Goal: Communication & Community: Answer question/provide support

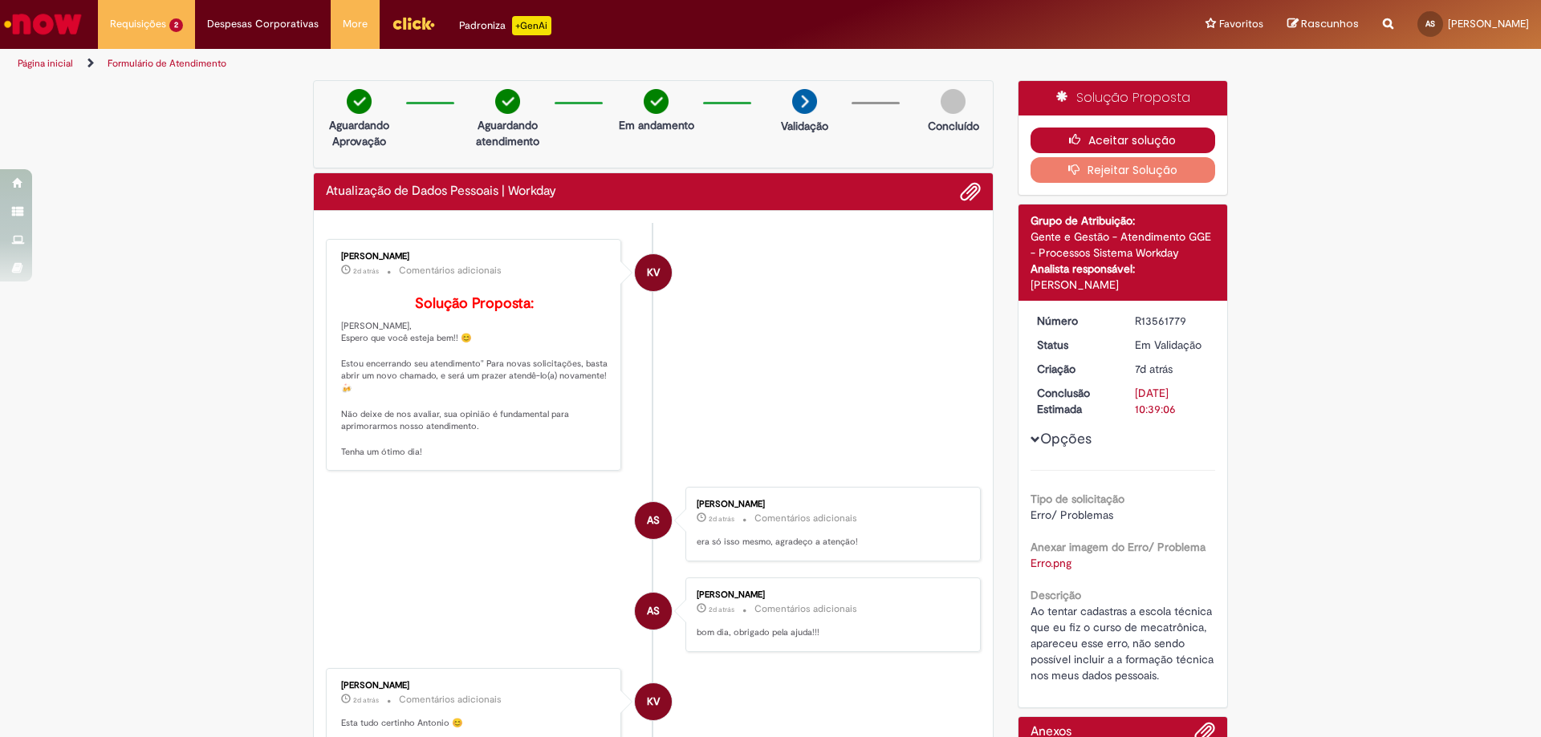
click at [1162, 141] on button "Aceitar solução" at bounding box center [1122, 141] width 185 height 26
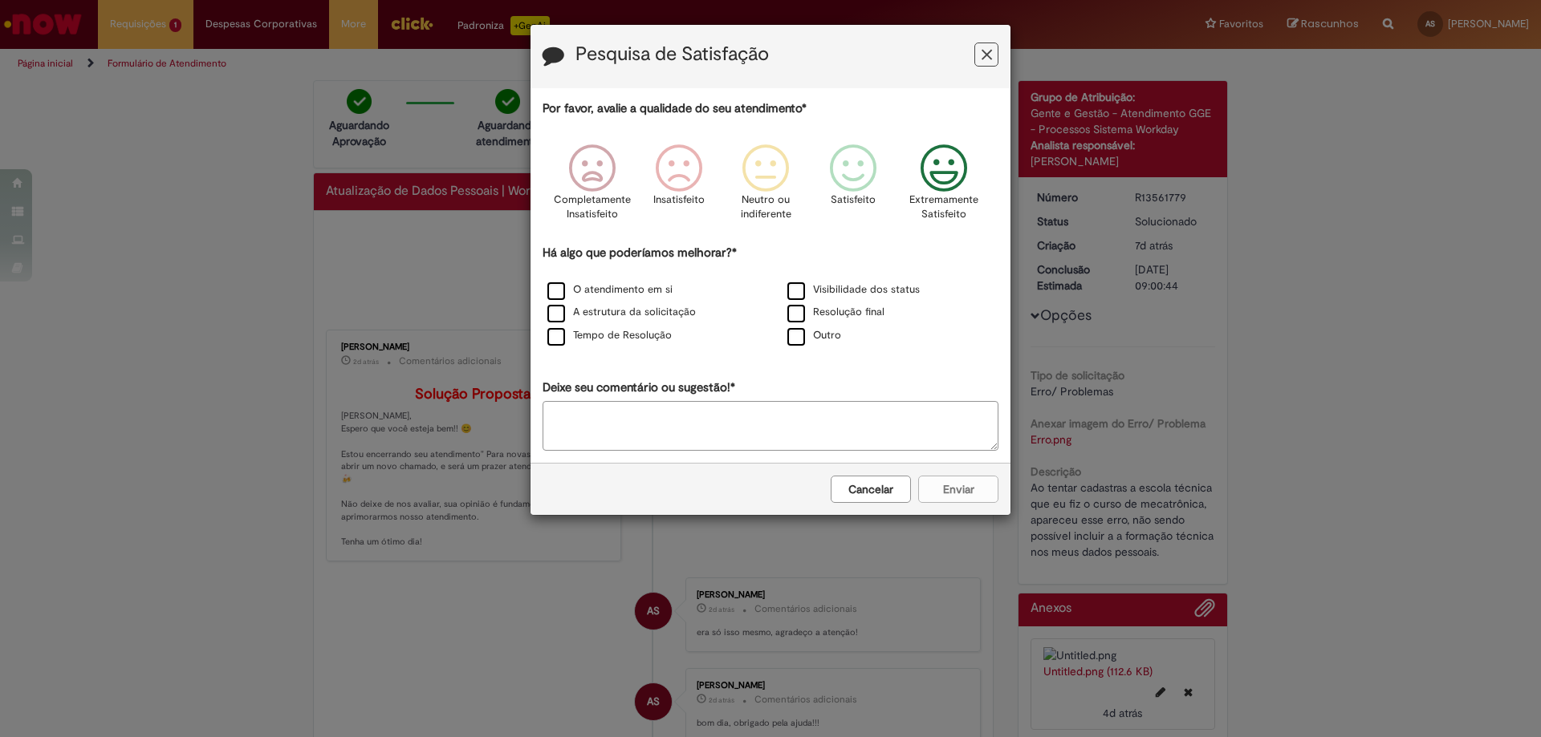
click at [954, 179] on icon "Feedback" at bounding box center [944, 168] width 60 height 48
click at [734, 429] on textarea "Deixe seu comentário ou sugestão!*" at bounding box center [770, 426] width 456 height 50
click at [637, 420] on textarea "**********" at bounding box center [770, 426] width 456 height 50
type textarea "**********"
click at [965, 495] on div "Cancelar Enviar" at bounding box center [770, 489] width 480 height 52
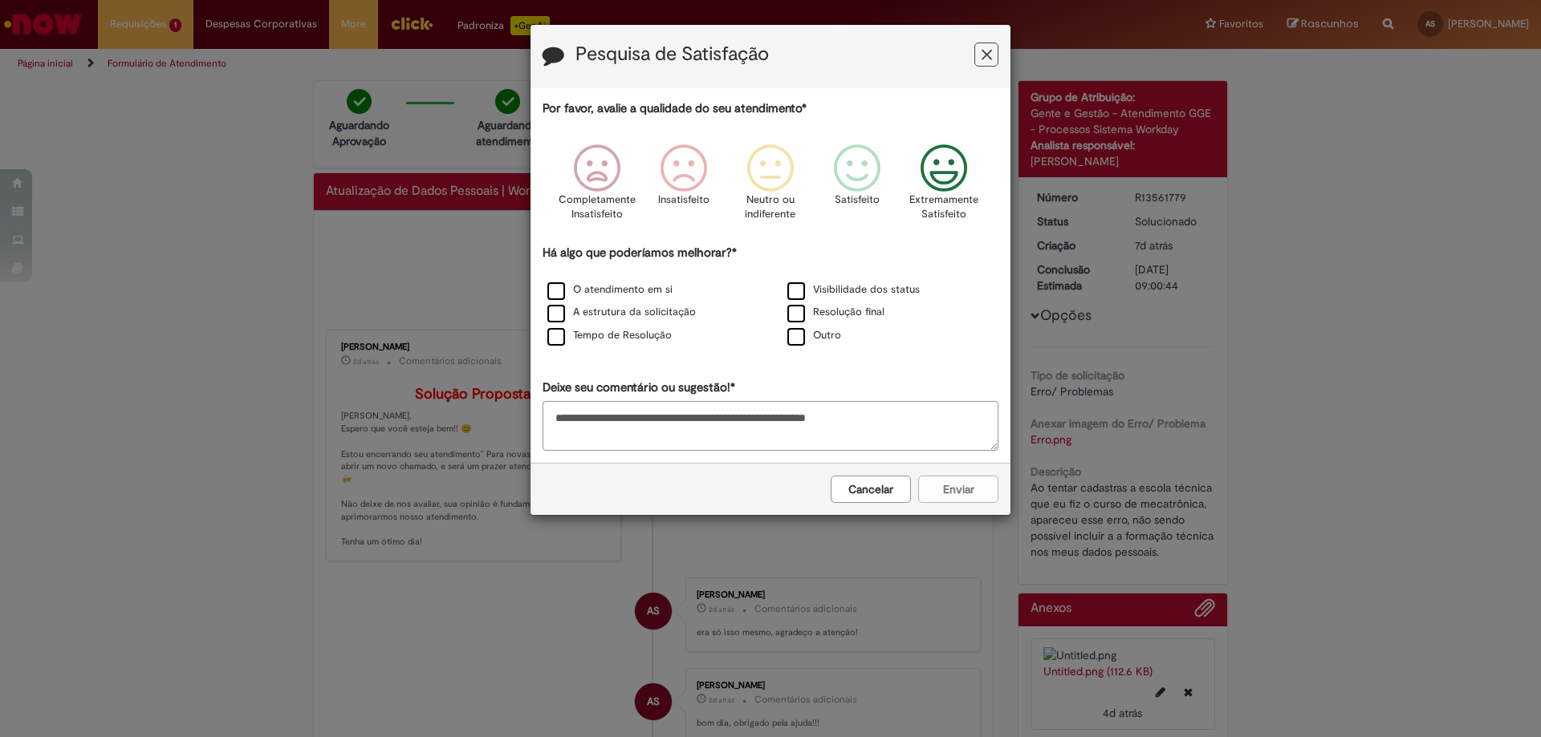
drag, startPoint x: 915, startPoint y: 422, endPoint x: 433, endPoint y: 402, distance: 481.8
click at [433, 402] on div "**********" at bounding box center [770, 368] width 1541 height 737
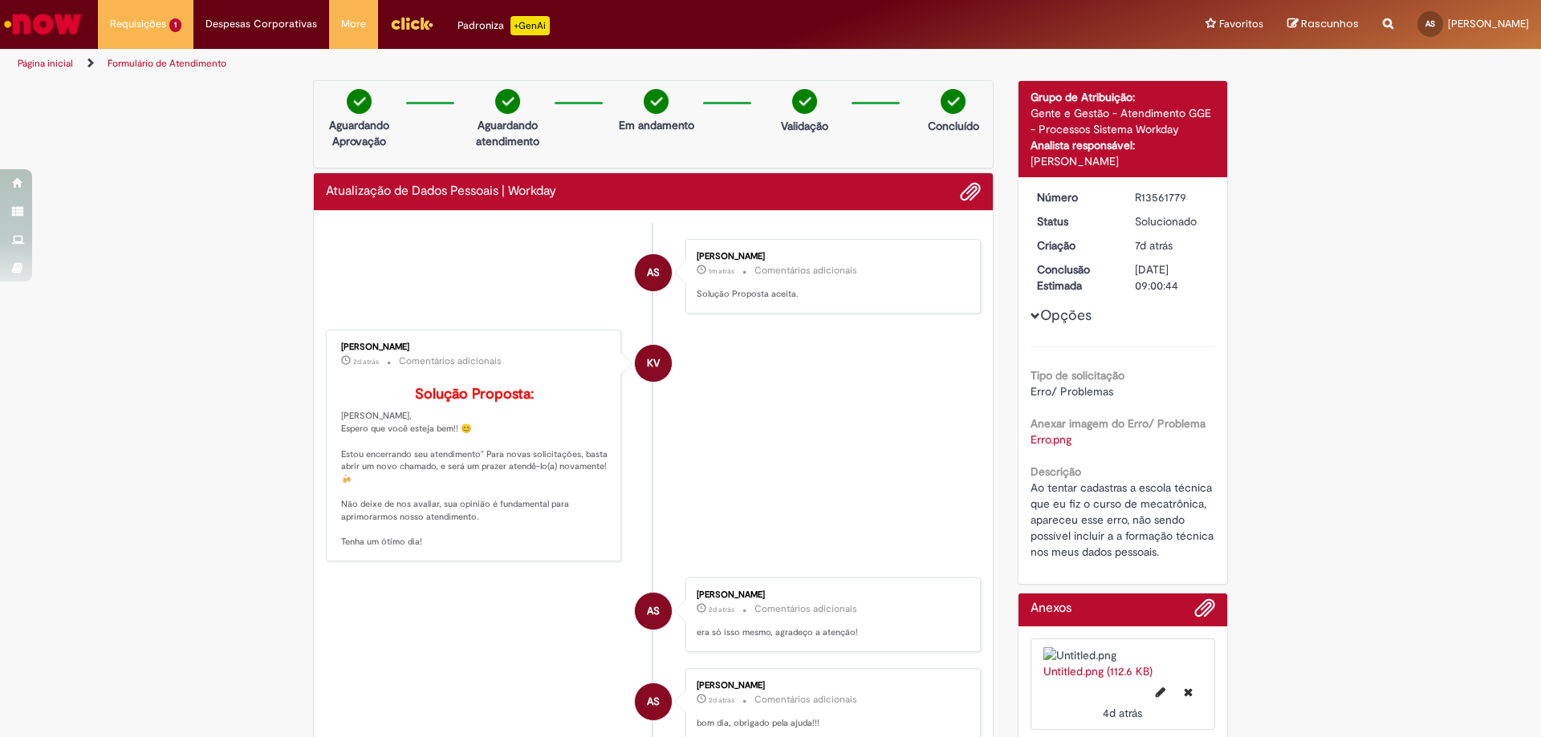
click at [761, 426] on li "KV [PERSON_NAME] 2d atrás 2 dias atrás Comentários adicionais Solução Proposta:…" at bounding box center [653, 446] width 655 height 233
click at [1145, 138] on div "Analista responsável:" at bounding box center [1122, 145] width 185 height 16
click at [1074, 147] on div "Analista responsável:" at bounding box center [1122, 145] width 185 height 16
click at [1061, 160] on div "[PERSON_NAME]" at bounding box center [1122, 161] width 185 height 16
click at [1101, 131] on div "Gente e Gestão - Atendimento GGE - Processos Sistema Workday" at bounding box center [1122, 121] width 185 height 32
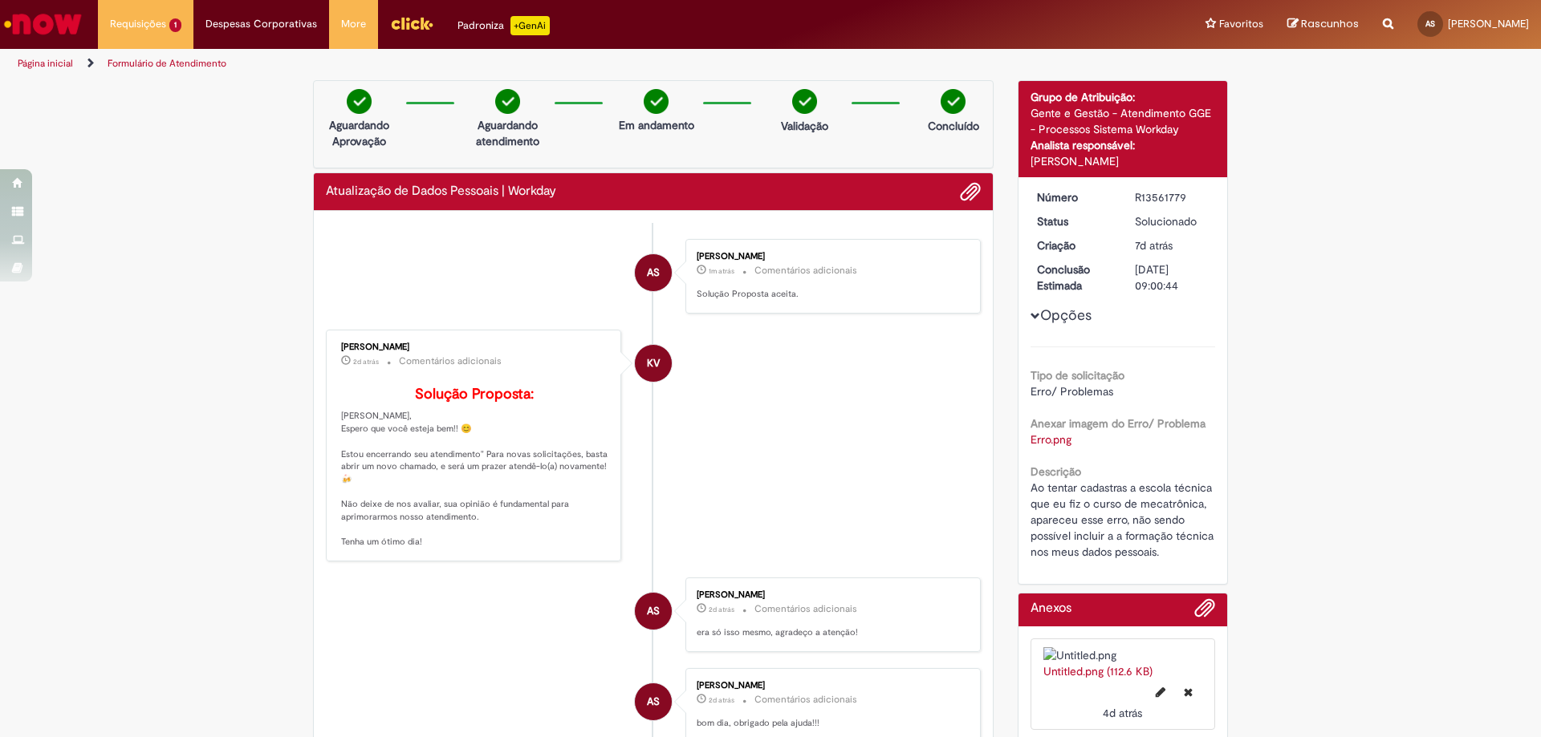
click at [1062, 109] on div "Gente e Gestão - Atendimento GGE - Processos Sistema Workday" at bounding box center [1122, 121] width 185 height 32
click at [155, 37] on li "Requisições 1 Exibir Todas as Solicitações Ciclo de Gente (SAZ) 5d atrás 5 dias…" at bounding box center [145, 24] width 95 height 48
click at [156, 20] on li "Requisições 1 Exibir Todas as Solicitações Ciclo de Gente (SAZ) 5d atrás 5 dias…" at bounding box center [145, 24] width 95 height 48
click at [146, 62] on link "Exibir Todas as Solicitações" at bounding box center [187, 65] width 177 height 18
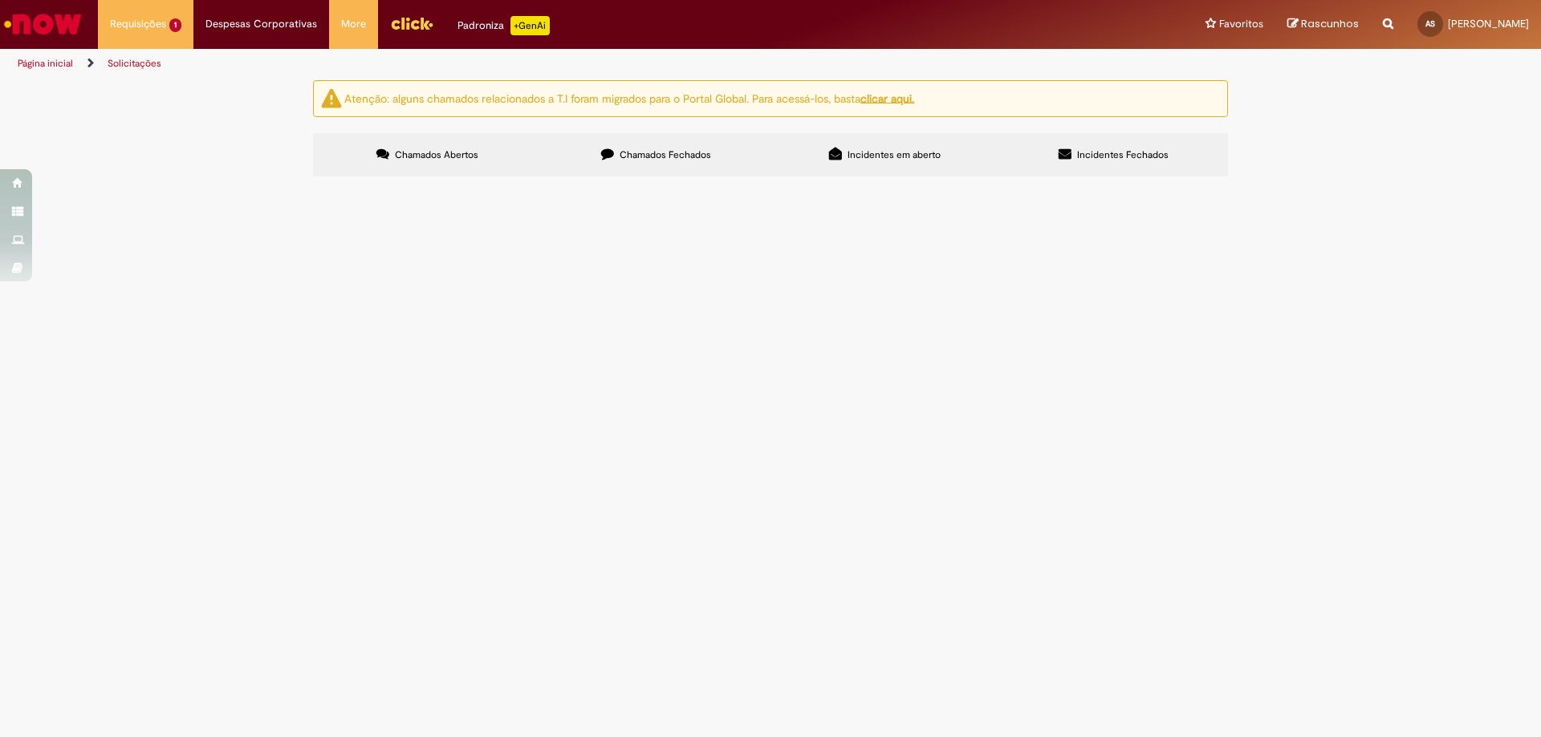
click at [0, 0] on img at bounding box center [0, 0] width 0 height 0
click at [0, 0] on button at bounding box center [0, 0] width 0 height 0
click at [0, 0] on span "Ciclo de Gente (SAZ)" at bounding box center [0, 0] width 0 height 0
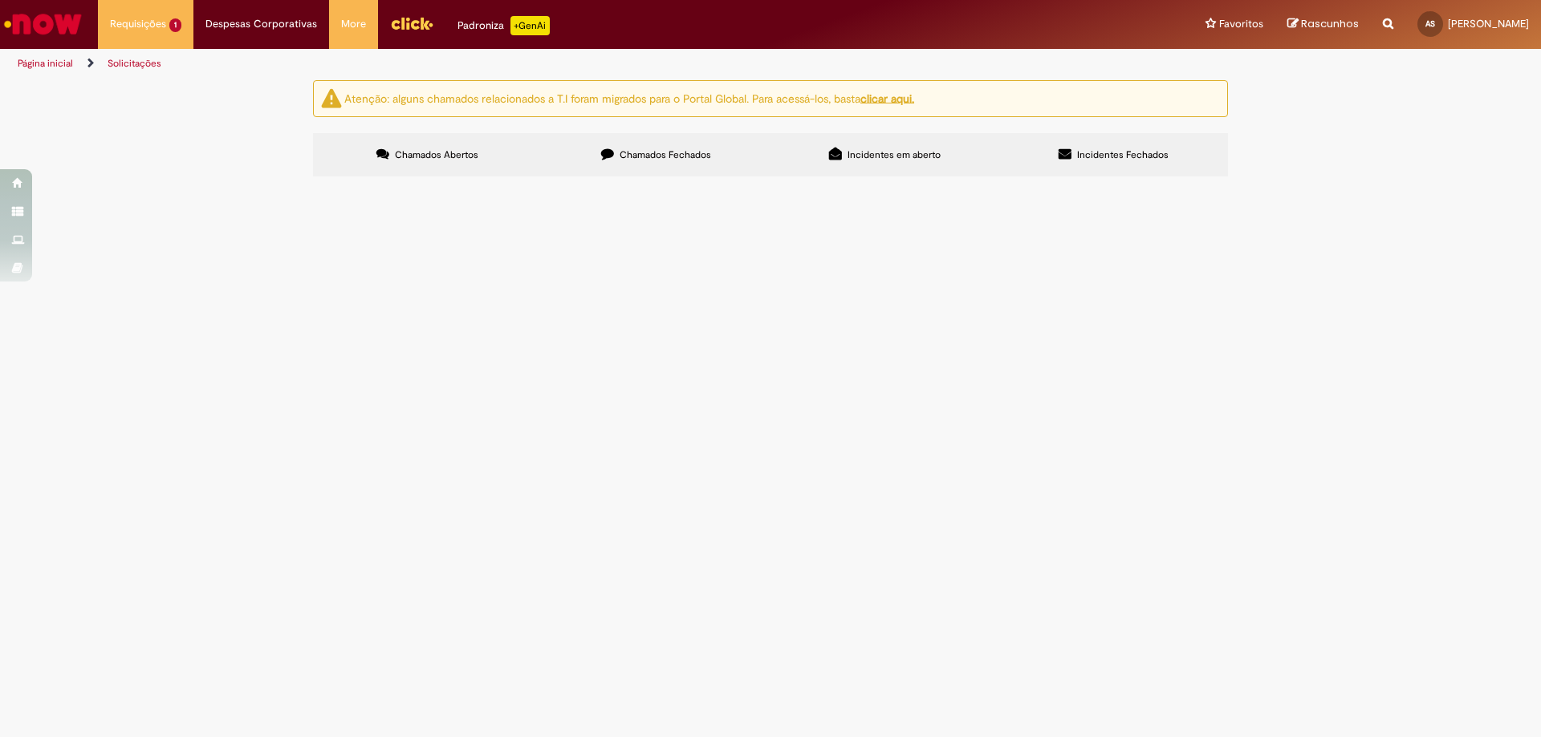
click at [0, 0] on span "Ciclo de Gente (SAZ)" at bounding box center [0, 0] width 0 height 0
click at [0, 0] on span "R13569918" at bounding box center [0, 0] width 0 height 0
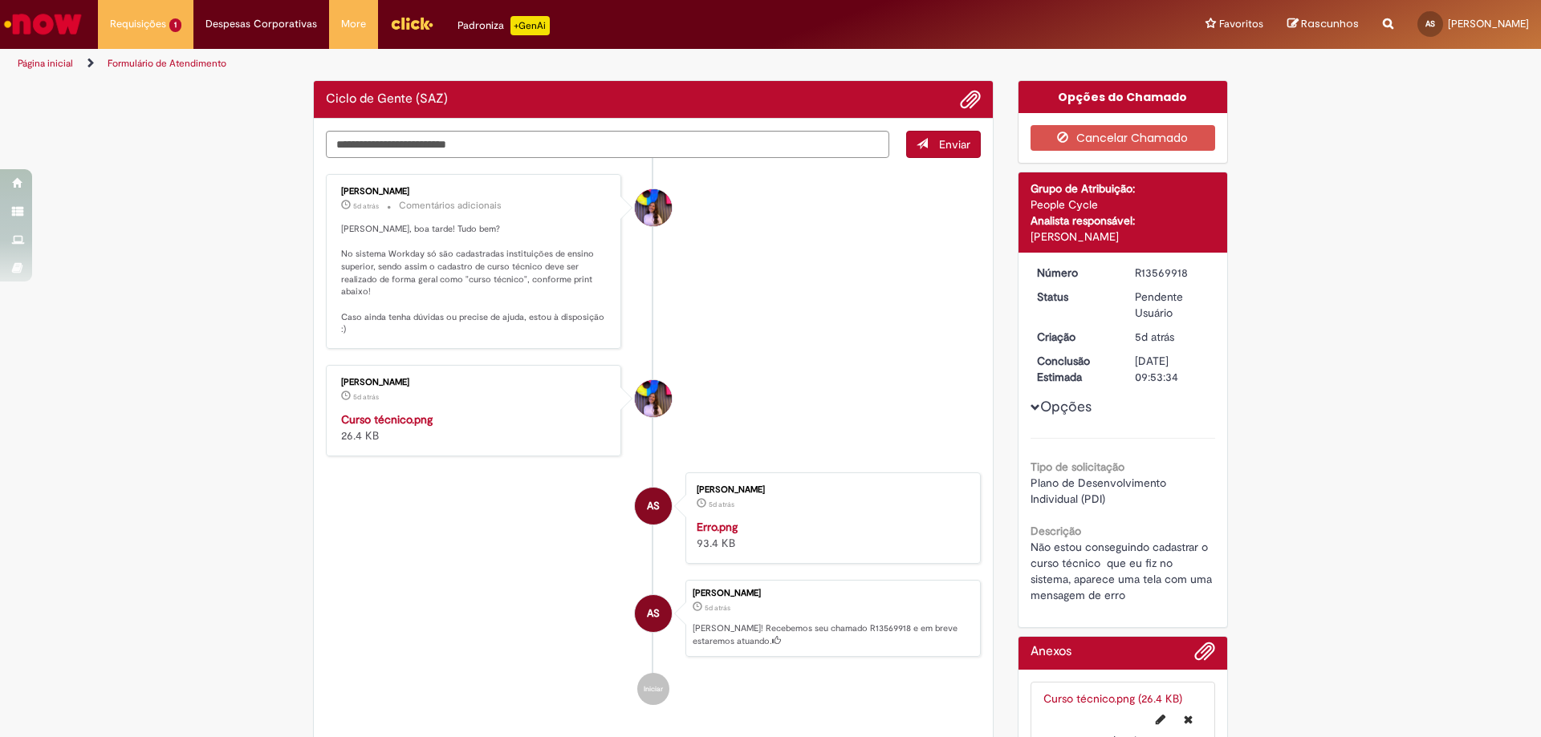
click at [1071, 284] on div "Opções Tipo de solicitação Plano de Desenvolvimento Individual (PDI) Descrição …" at bounding box center [1122, 434] width 185 height 339
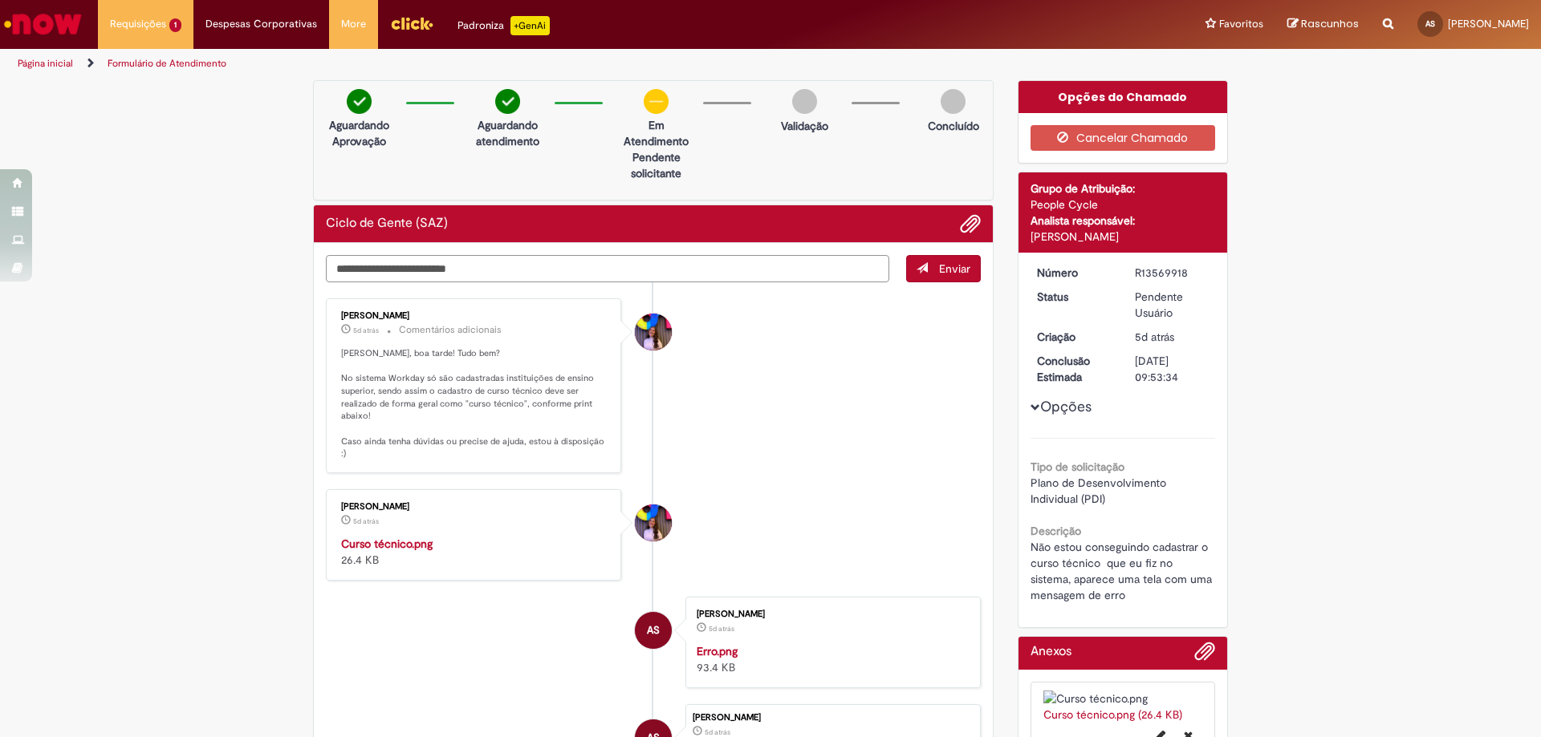
click at [804, 260] on textarea "Digite sua mensagem aqui..." at bounding box center [607, 268] width 563 height 27
click at [512, 270] on textarea "**********" at bounding box center [607, 268] width 563 height 27
type textarea "**********"
click at [966, 267] on button "Enviar" at bounding box center [943, 268] width 75 height 27
